Goal: Task Accomplishment & Management: Manage account settings

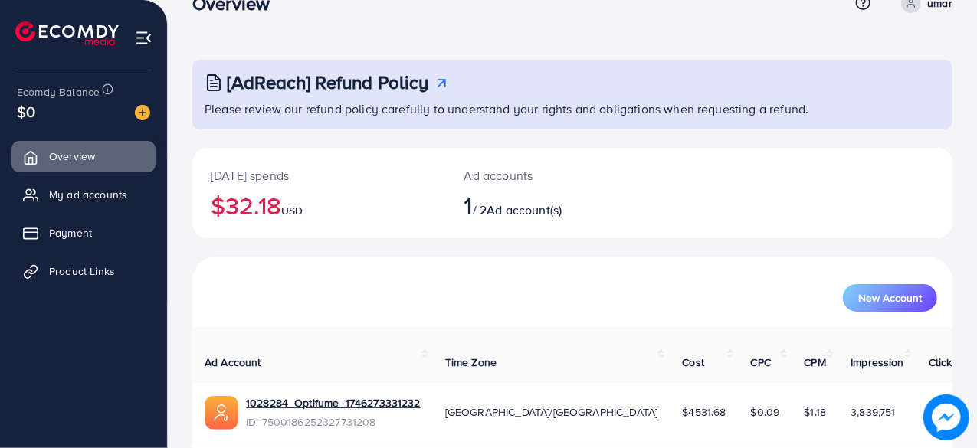
scroll to position [78, 0]
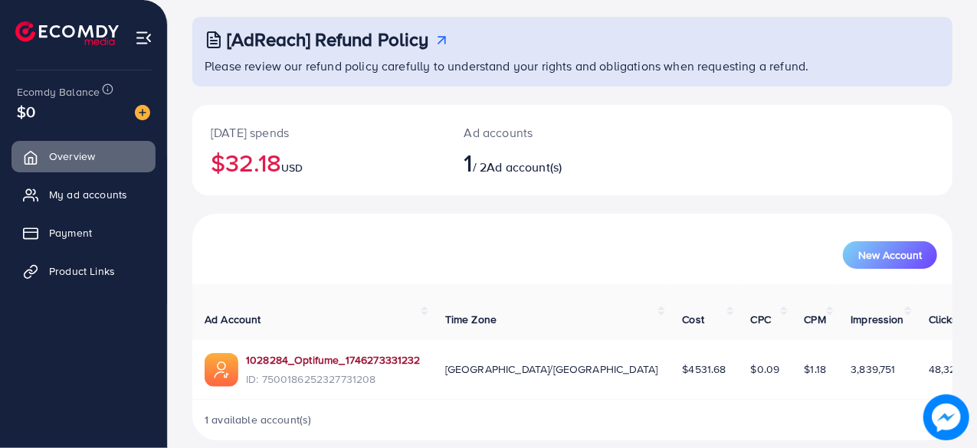
click at [317, 353] on link "1028284_Optifume_1746273331232" at bounding box center [333, 360] width 175 height 15
click at [100, 197] on span "My ad accounts" at bounding box center [92, 194] width 78 height 15
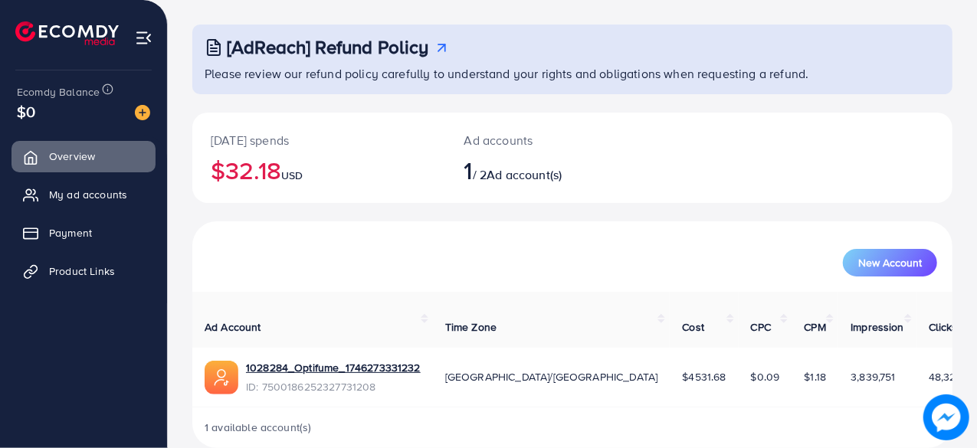
scroll to position [78, 0]
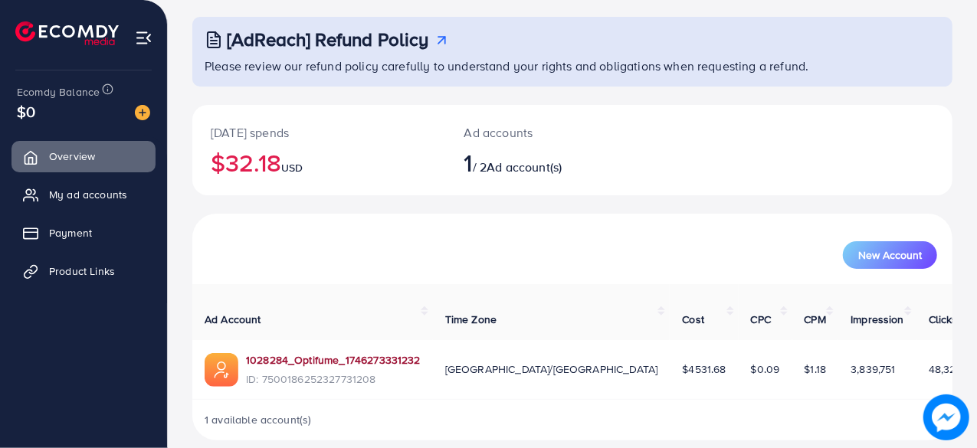
click at [328, 353] on link "1028284_Optifume_1746273331232" at bounding box center [333, 360] width 175 height 15
